Goal: Task Accomplishment & Management: Manage account settings

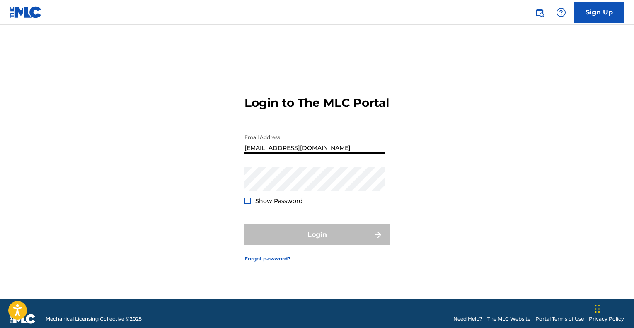
type input "[EMAIL_ADDRESS][DOMAIN_NAME]"
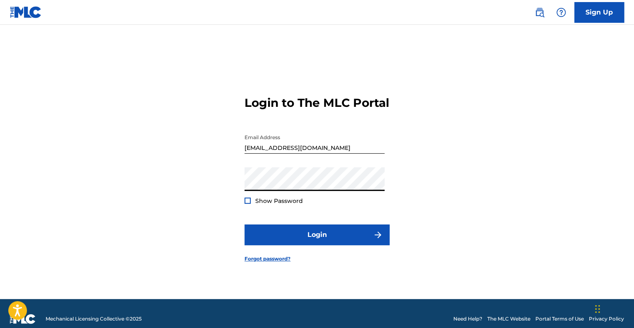
click at [244, 224] on button "Login" at bounding box center [316, 234] width 145 height 21
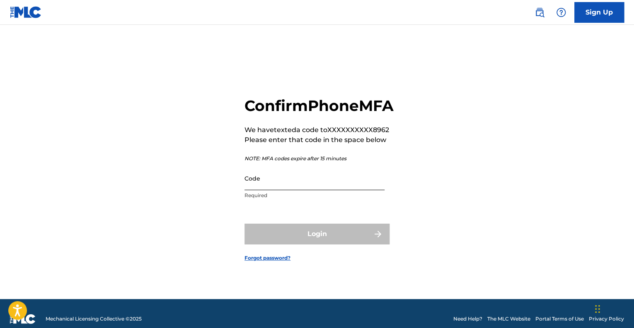
click at [261, 190] on input "Code" at bounding box center [314, 179] width 140 height 24
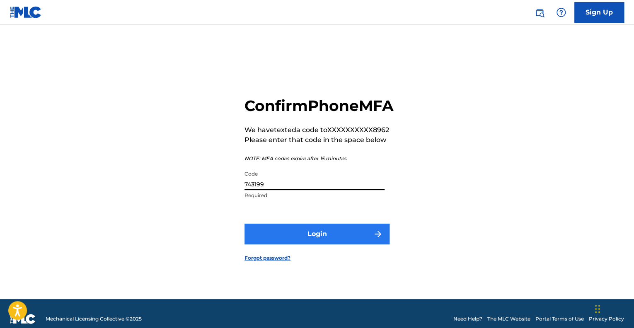
type input "743199"
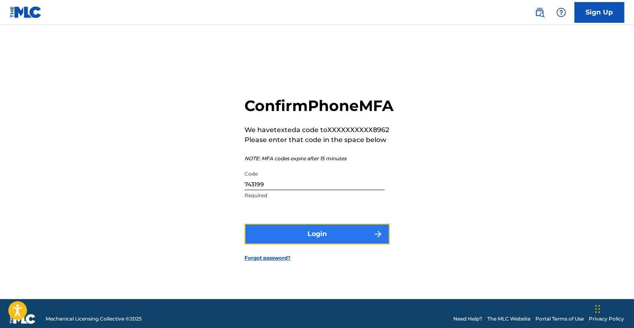
click at [335, 239] on button "Login" at bounding box center [316, 234] width 145 height 21
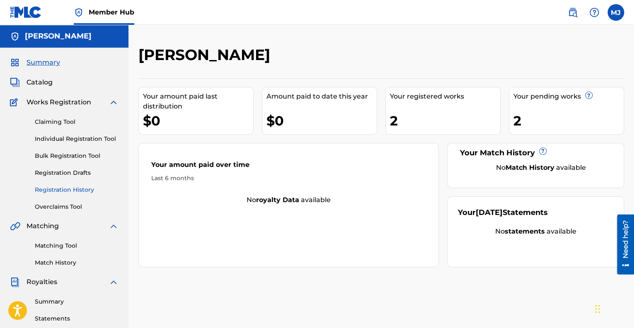
drag, startPoint x: 50, startPoint y: 189, endPoint x: 56, endPoint y: 188, distance: 6.4
click at [50, 190] on link "Registration History" at bounding box center [77, 190] width 84 height 9
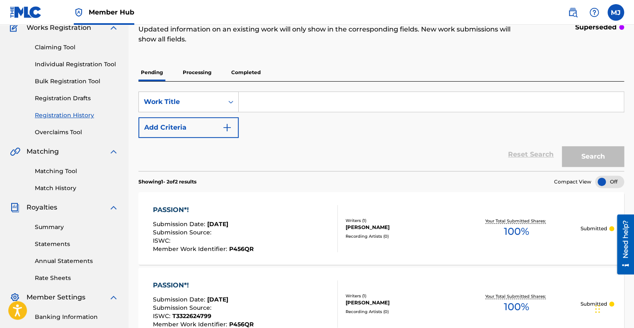
scroll to position [73, 0]
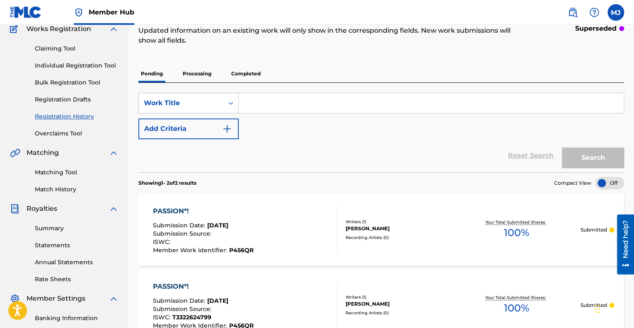
click at [191, 74] on p "Processing" at bounding box center [197, 73] width 34 height 17
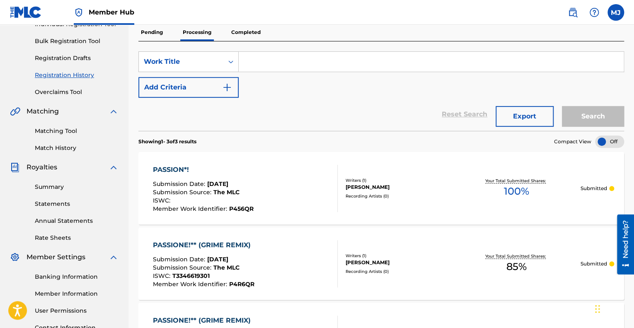
scroll to position [113, 0]
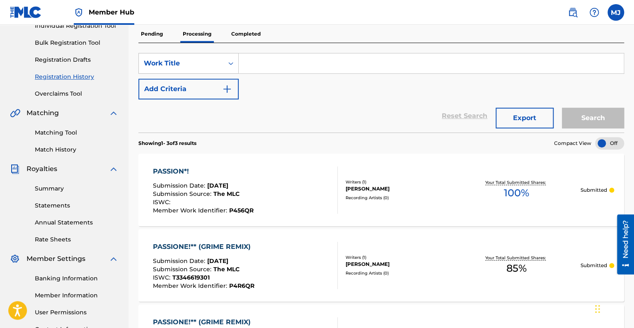
click at [238, 36] on p "Completed" at bounding box center [246, 33] width 34 height 17
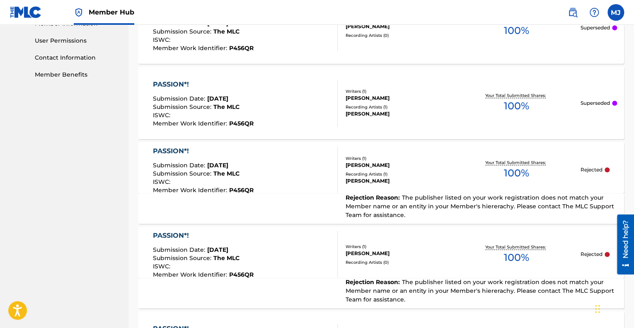
scroll to position [385, 0]
drag, startPoint x: 422, startPoint y: 176, endPoint x: 418, endPoint y: 173, distance: 4.7
click at [422, 177] on div "[PERSON_NAME]" at bounding box center [398, 180] width 107 height 7
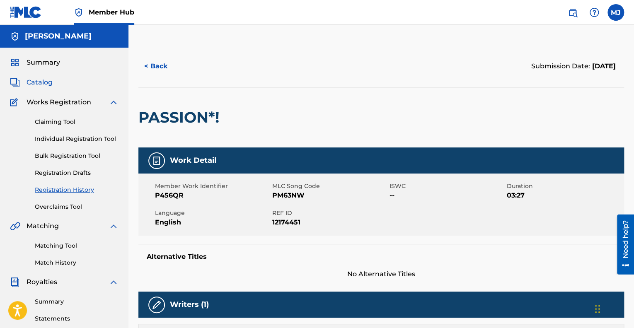
click at [49, 84] on span "Catalog" at bounding box center [40, 82] width 26 height 10
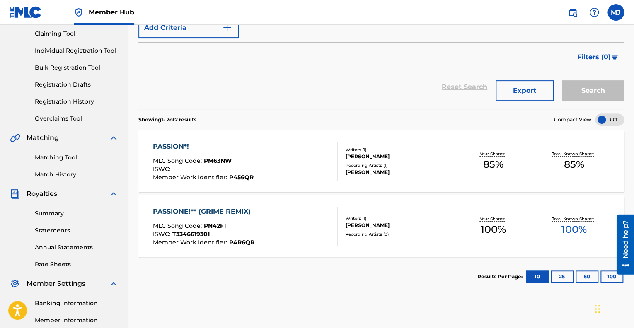
scroll to position [96, 0]
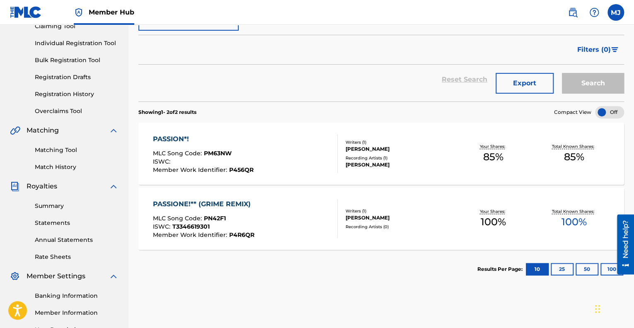
click at [439, 152] on div "[PERSON_NAME]" at bounding box center [398, 148] width 107 height 7
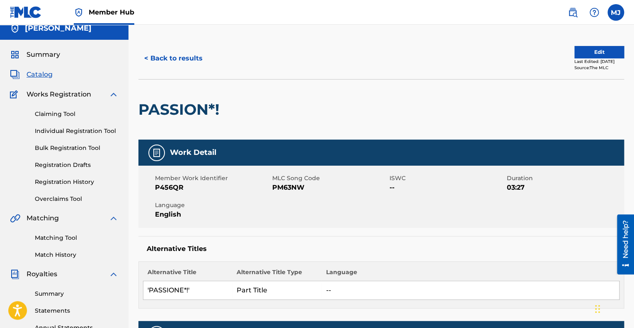
scroll to position [5, 0]
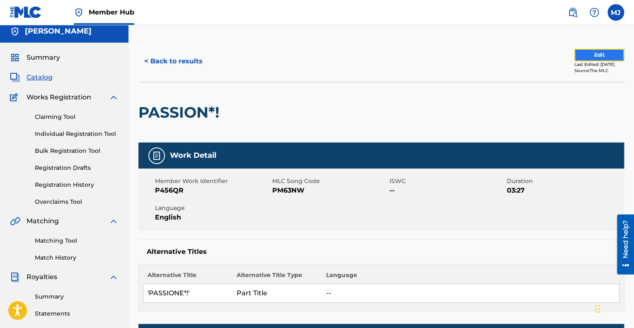
click at [582, 57] on button "Edit" at bounding box center [599, 55] width 50 height 12
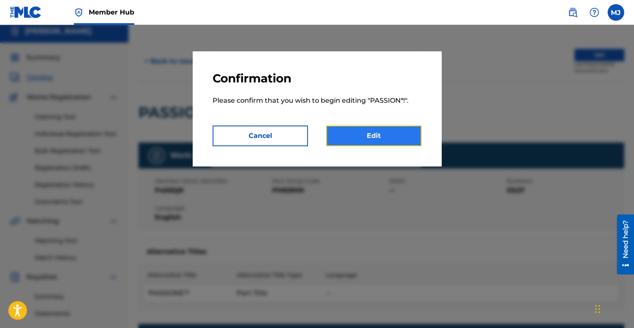
click at [368, 138] on link "Edit" at bounding box center [373, 135] width 95 height 21
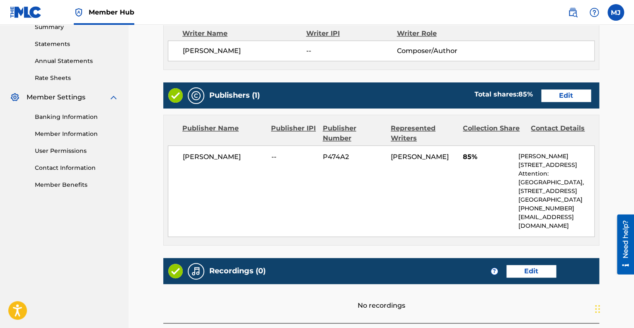
scroll to position [275, 0]
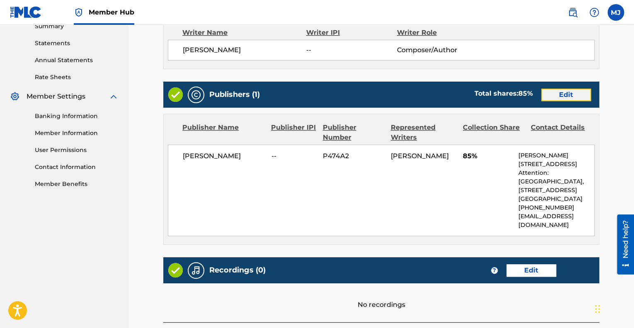
click at [559, 97] on link "Edit" at bounding box center [566, 95] width 50 height 12
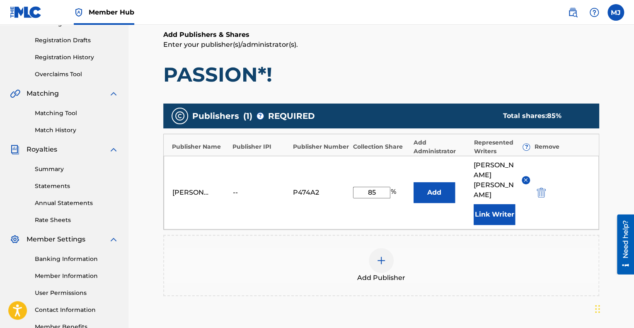
scroll to position [133, 0]
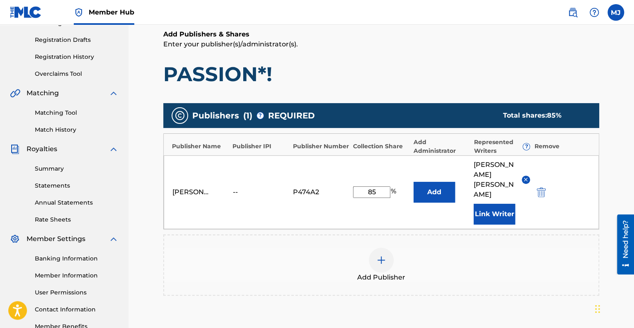
click at [236, 187] on div "--" at bounding box center [250, 192] width 37 height 10
click at [237, 187] on div "--" at bounding box center [250, 192] width 37 height 10
click at [374, 186] on input "85" at bounding box center [371, 192] width 37 height 12
type input "8"
type input "100"
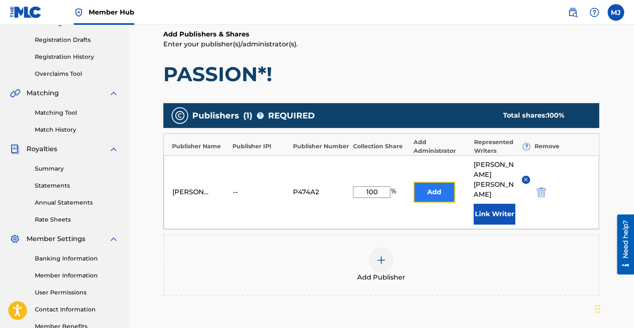
click at [436, 182] on button "Add" at bounding box center [433, 192] width 41 height 21
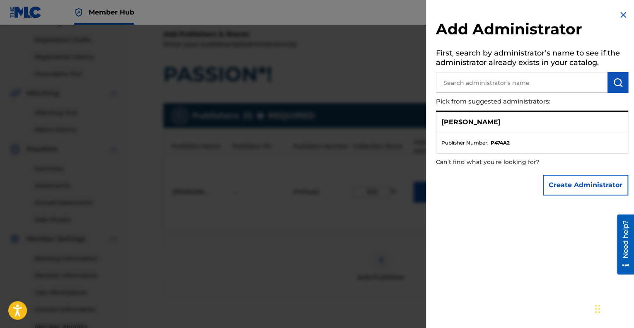
click at [454, 81] on input "text" at bounding box center [521, 82] width 171 height 21
type input "[PERSON_NAME]"
click at [617, 82] on img "submit" at bounding box center [618, 82] width 10 height 10
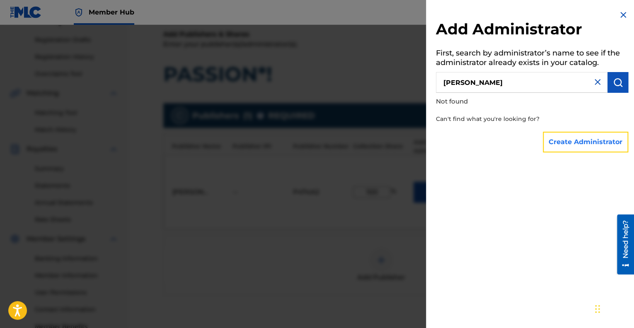
click at [582, 142] on button "Create Administrator" at bounding box center [585, 142] width 85 height 21
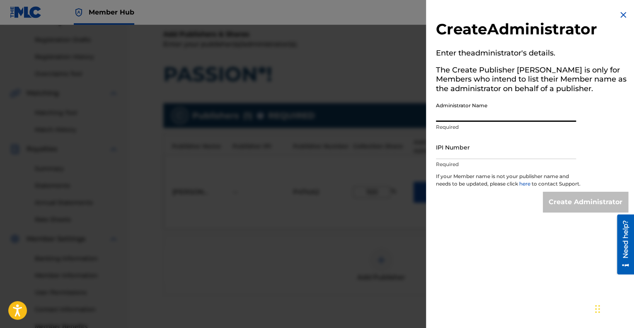
click at [445, 117] on input "Administrator Name" at bounding box center [506, 110] width 140 height 24
type input "[PERSON_NAME]"
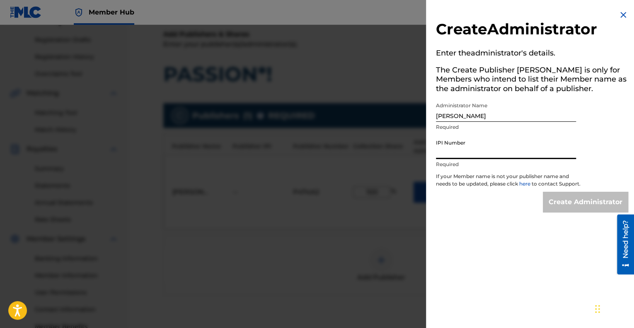
click at [447, 152] on input "IPI Number" at bounding box center [506, 147] width 140 height 24
type input "01286504244"
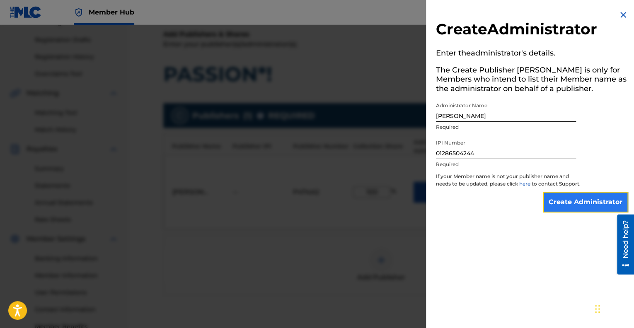
click at [553, 206] on input "Create Administrator" at bounding box center [585, 202] width 85 height 21
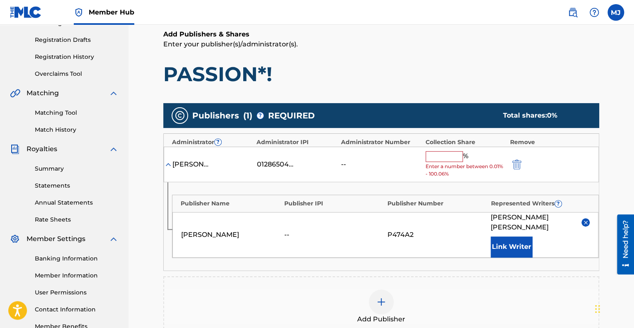
click at [432, 157] on input "text" at bounding box center [443, 156] width 37 height 11
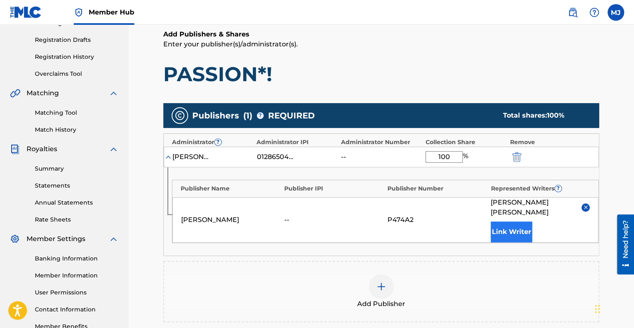
type input "100"
click at [499, 225] on button "Link Writer" at bounding box center [510, 232] width 41 height 21
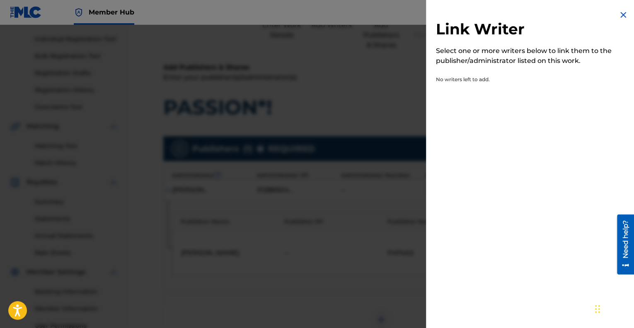
scroll to position [0, 0]
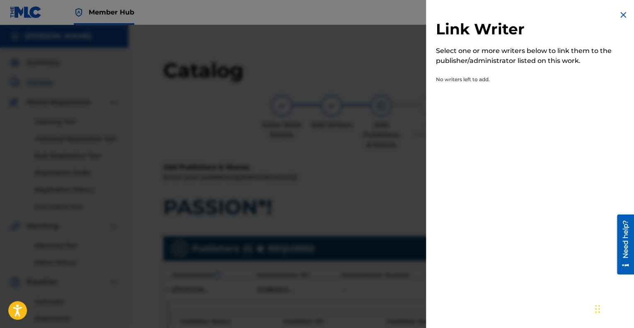
click at [624, 14] on img at bounding box center [623, 15] width 10 height 10
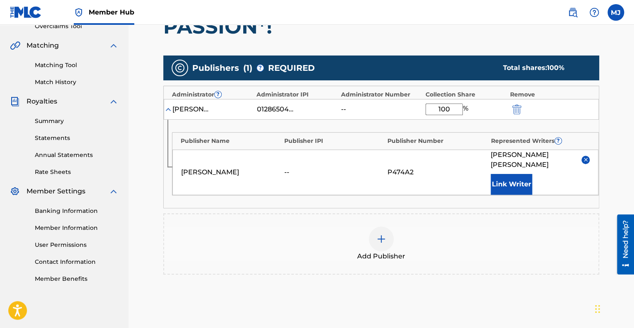
scroll to position [176, 0]
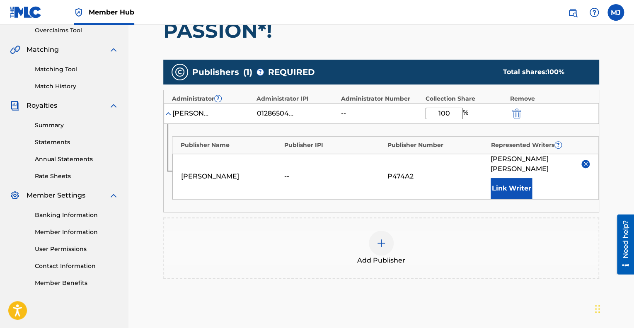
click at [585, 161] on img at bounding box center [585, 164] width 6 height 6
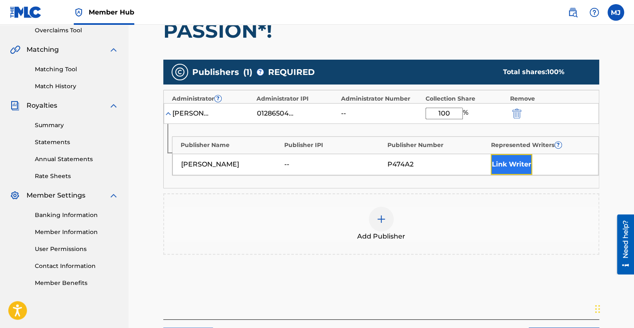
click at [507, 167] on button "Link Writer" at bounding box center [510, 164] width 41 height 21
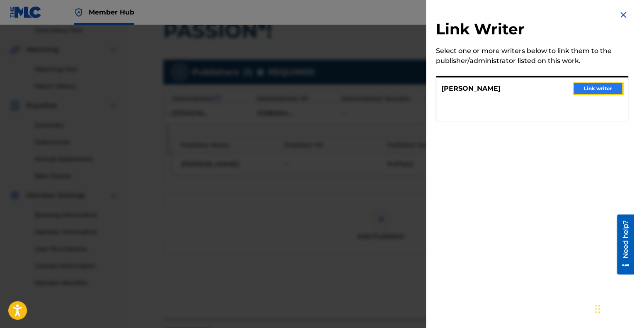
click at [594, 90] on button "Link writer" at bounding box center [598, 88] width 50 height 12
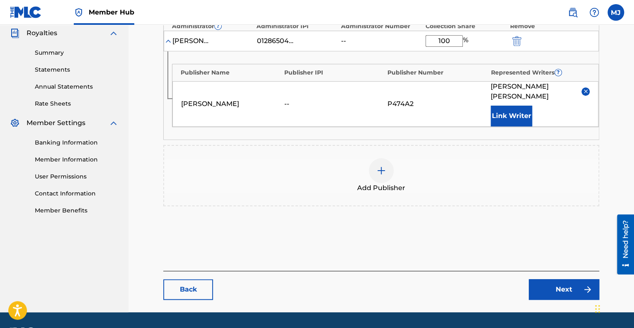
scroll to position [262, 0]
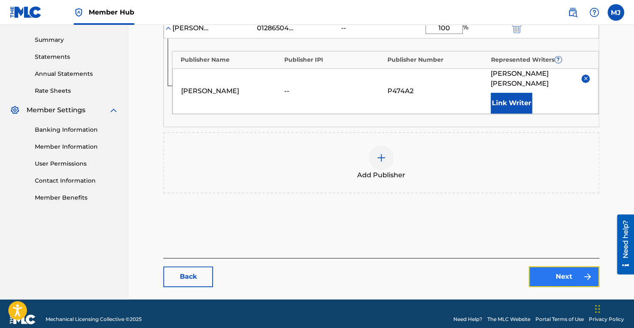
click at [586, 272] on img at bounding box center [587, 277] width 10 height 10
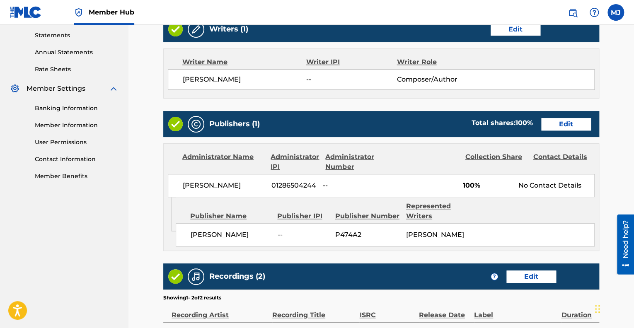
scroll to position [287, 0]
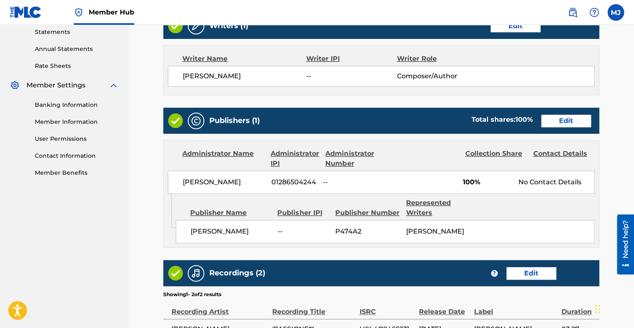
drag, startPoint x: 635, startPoint y: 139, endPoint x: 22, endPoint y: 51, distance: 619.4
click at [582, 152] on div "Contact Details" at bounding box center [564, 159] width 62 height 20
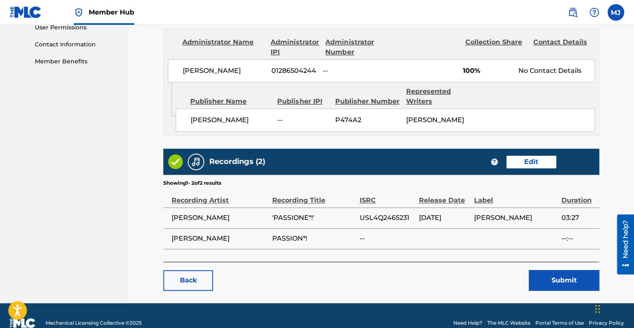
scroll to position [405, 0]
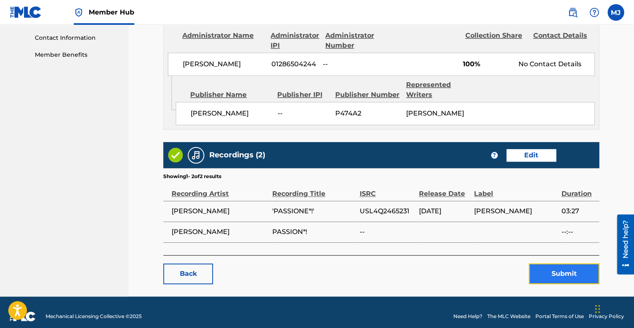
click at [558, 268] on button "Submit" at bounding box center [564, 273] width 70 height 21
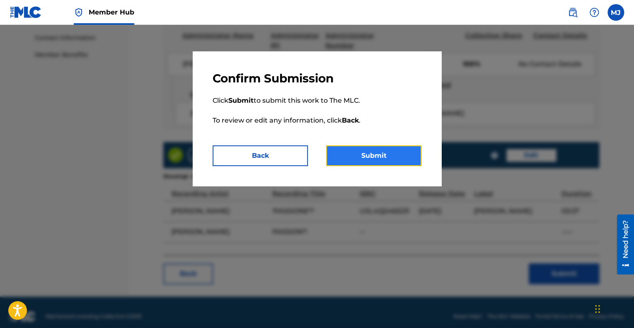
click at [383, 154] on button "Submit" at bounding box center [373, 155] width 95 height 21
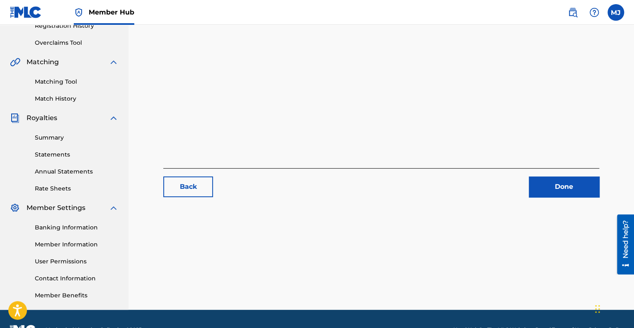
scroll to position [186, 0]
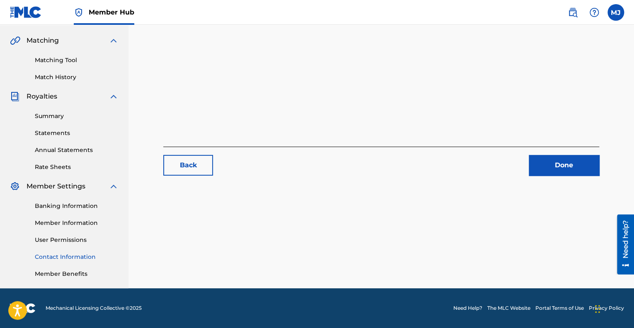
click at [44, 257] on link "Contact Information" at bounding box center [77, 257] width 84 height 9
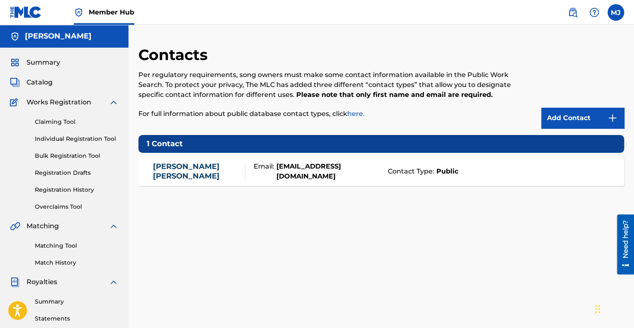
click at [346, 173] on strong "[EMAIL_ADDRESS][DOMAIN_NAME]" at bounding box center [328, 172] width 109 height 20
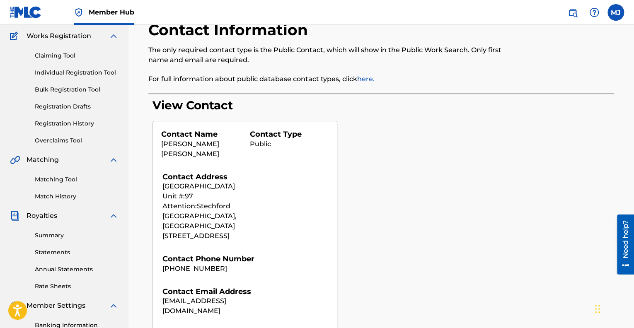
scroll to position [67, 0]
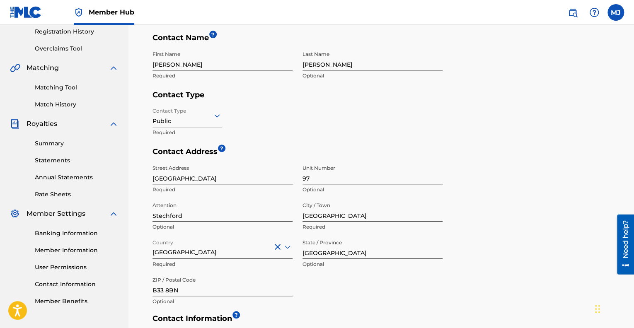
scroll to position [162, 0]
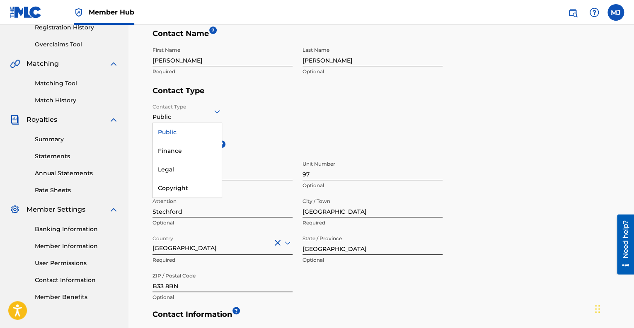
click at [215, 112] on icon at bounding box center [217, 111] width 10 height 10
click at [186, 167] on div "Legal" at bounding box center [187, 169] width 69 height 19
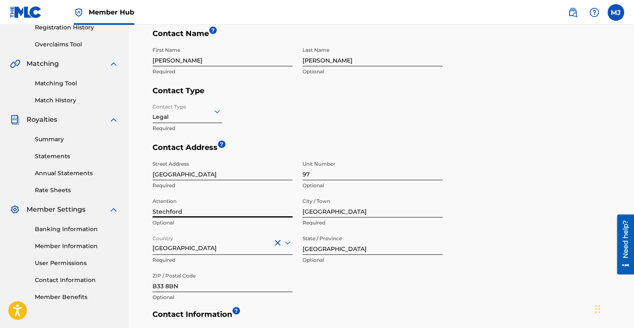
click at [186, 211] on input "Stechford" at bounding box center [222, 206] width 140 height 24
drag, startPoint x: 252, startPoint y: 208, endPoint x: 187, endPoint y: 211, distance: 65.1
click at [187, 211] on input "Stechford, Stechford & Yardley" at bounding box center [222, 206] width 140 height 24
type input "Stechford,"
click at [302, 246] on input "[GEOGRAPHIC_DATA]" at bounding box center [372, 243] width 140 height 24
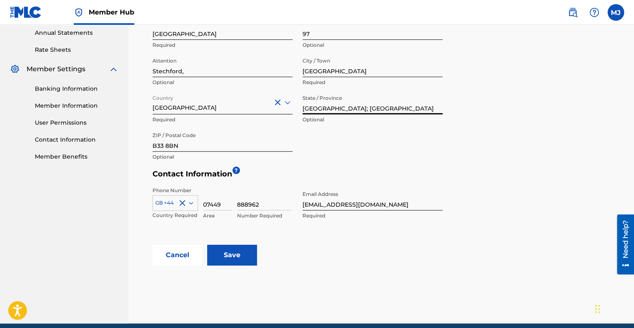
scroll to position [304, 0]
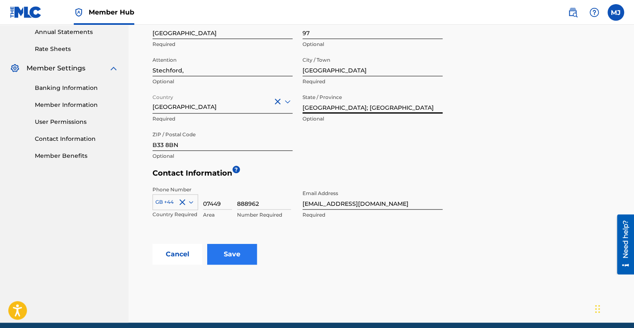
type input "[GEOGRAPHIC_DATA]; [GEOGRAPHIC_DATA]"
click at [229, 258] on input "Save" at bounding box center [232, 254] width 50 height 21
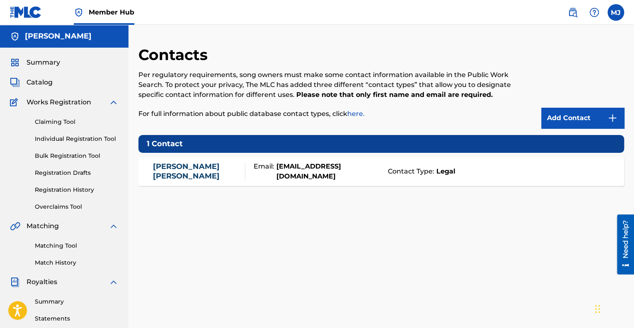
click at [365, 178] on div "[PERSON_NAME] Email: [EMAIL_ADDRESS][DOMAIN_NAME] Contact Type: Legal" at bounding box center [380, 171] width 485 height 29
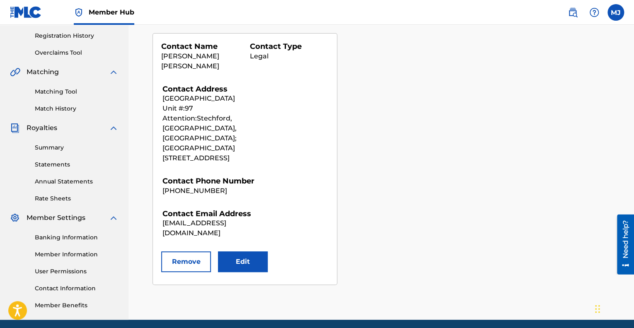
scroll to position [155, 0]
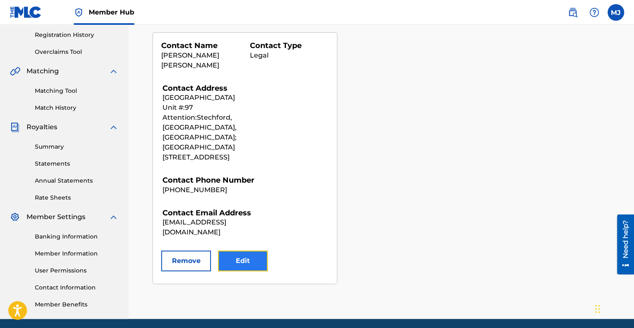
click at [247, 251] on button "Edit" at bounding box center [243, 261] width 50 height 21
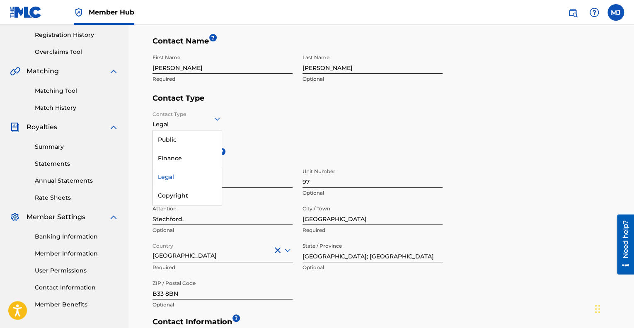
click at [220, 120] on icon at bounding box center [217, 119] width 10 height 10
click at [183, 161] on div "Finance" at bounding box center [187, 158] width 69 height 19
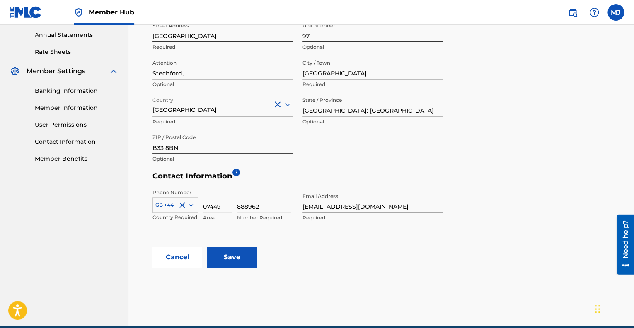
scroll to position [338, 0]
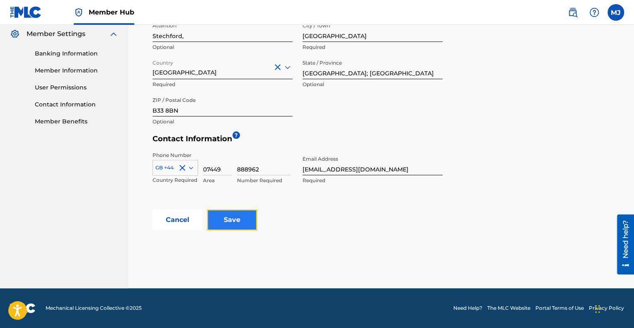
click at [236, 221] on input "Save" at bounding box center [232, 220] width 50 height 21
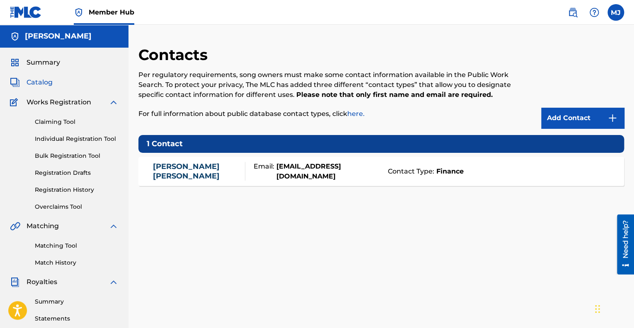
click at [34, 84] on span "Catalog" at bounding box center [40, 82] width 26 height 10
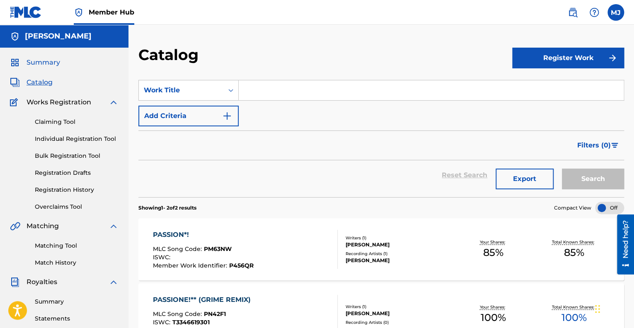
click at [46, 63] on span "Summary" at bounding box center [44, 63] width 34 height 10
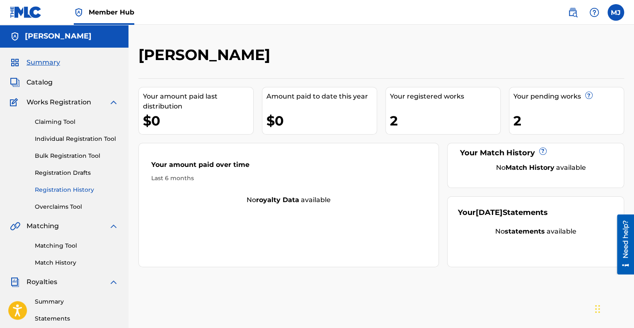
click at [83, 189] on link "Registration History" at bounding box center [77, 190] width 84 height 9
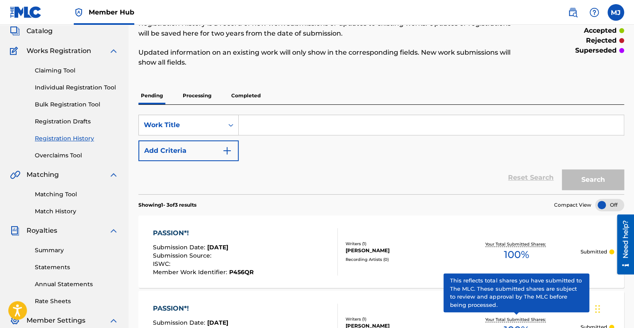
scroll to position [51, 0]
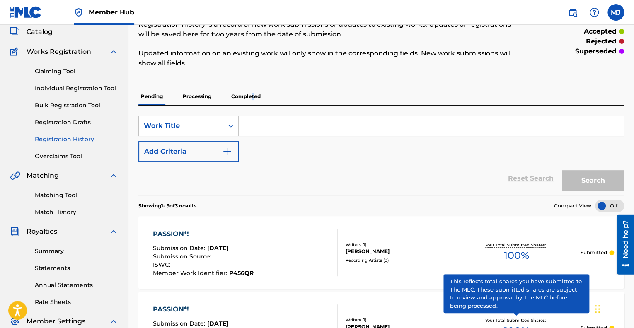
click at [253, 96] on p "Completed" at bounding box center [246, 96] width 34 height 17
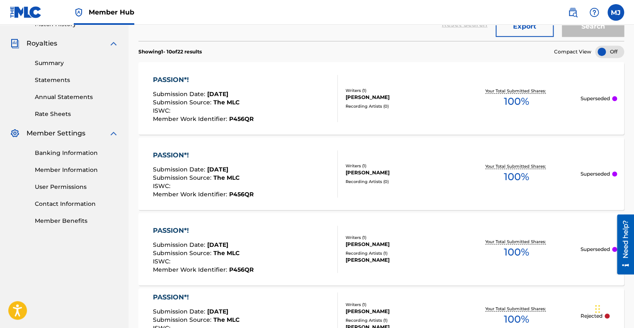
scroll to position [233, 0]
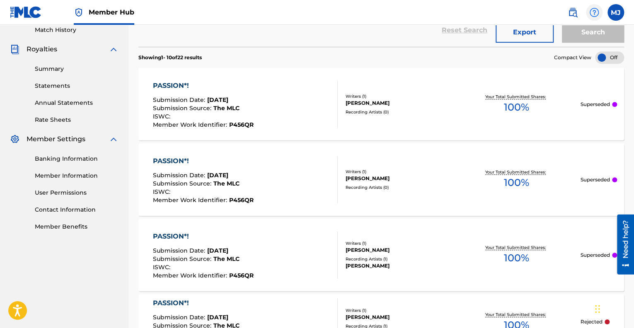
click at [592, 12] on img at bounding box center [594, 12] width 10 height 10
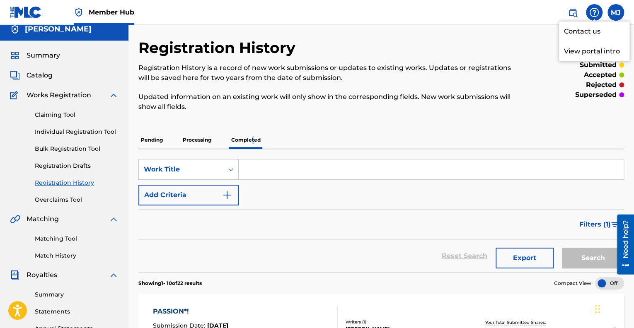
scroll to position [0, 0]
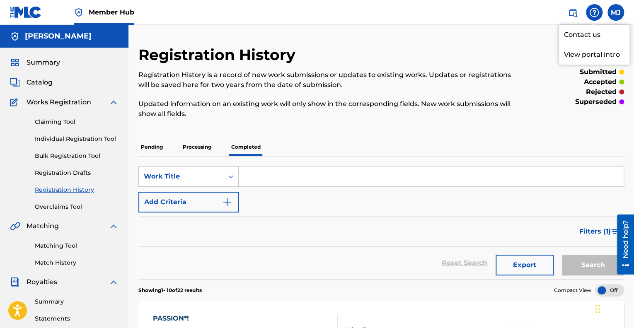
click at [591, 17] on div at bounding box center [594, 12] width 17 height 17
click at [590, 14] on img at bounding box center [594, 12] width 10 height 10
click at [611, 12] on label at bounding box center [615, 12] width 17 height 17
click at [615, 12] on input "[PERSON_NAME] [PERSON_NAME][EMAIL_ADDRESS][DOMAIN_NAME] Notification Preference…" at bounding box center [615, 12] width 0 height 0
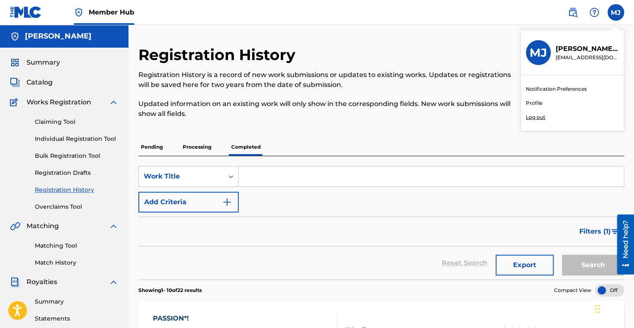
click at [541, 117] on p "Log out" at bounding box center [535, 116] width 19 height 7
click at [615, 12] on input "[PERSON_NAME] [PERSON_NAME][EMAIL_ADDRESS][DOMAIN_NAME] Notification Preference…" at bounding box center [615, 12] width 0 height 0
